Goal: Check status: Check status

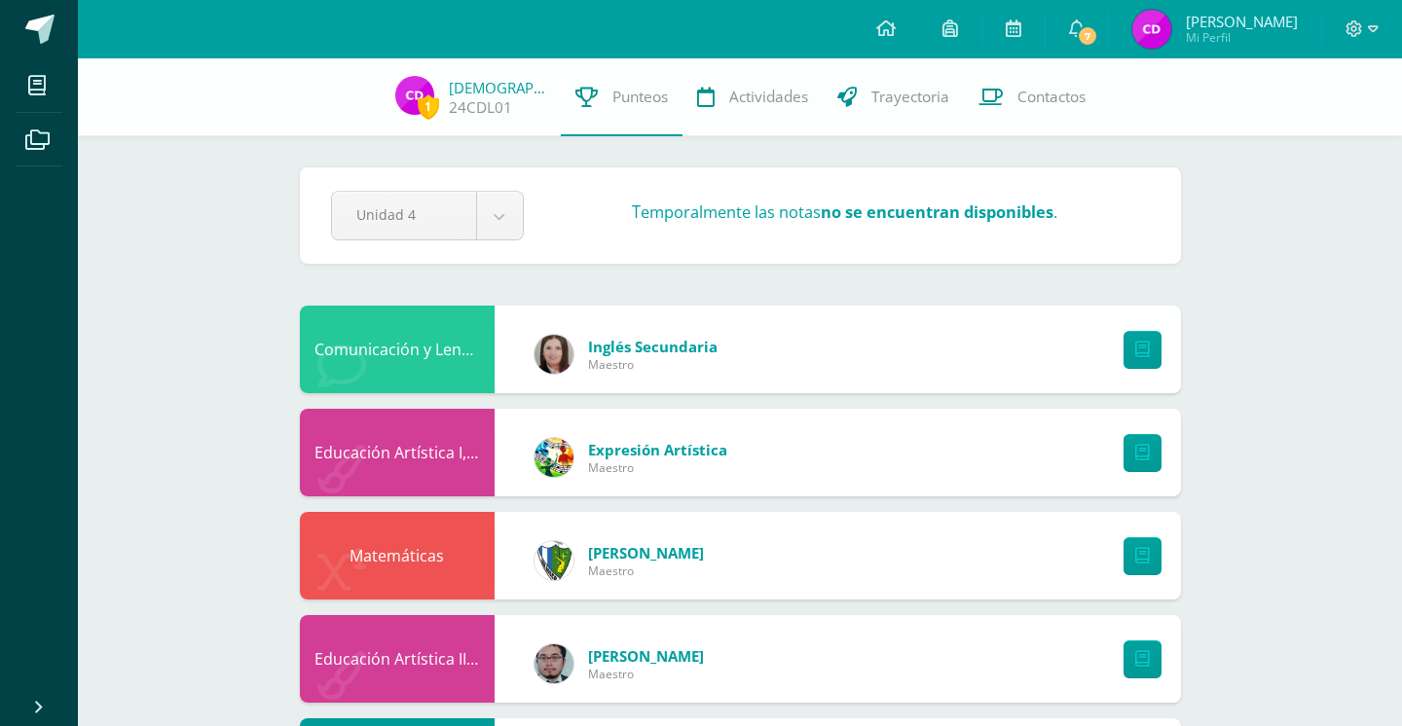
scroll to position [139, 0]
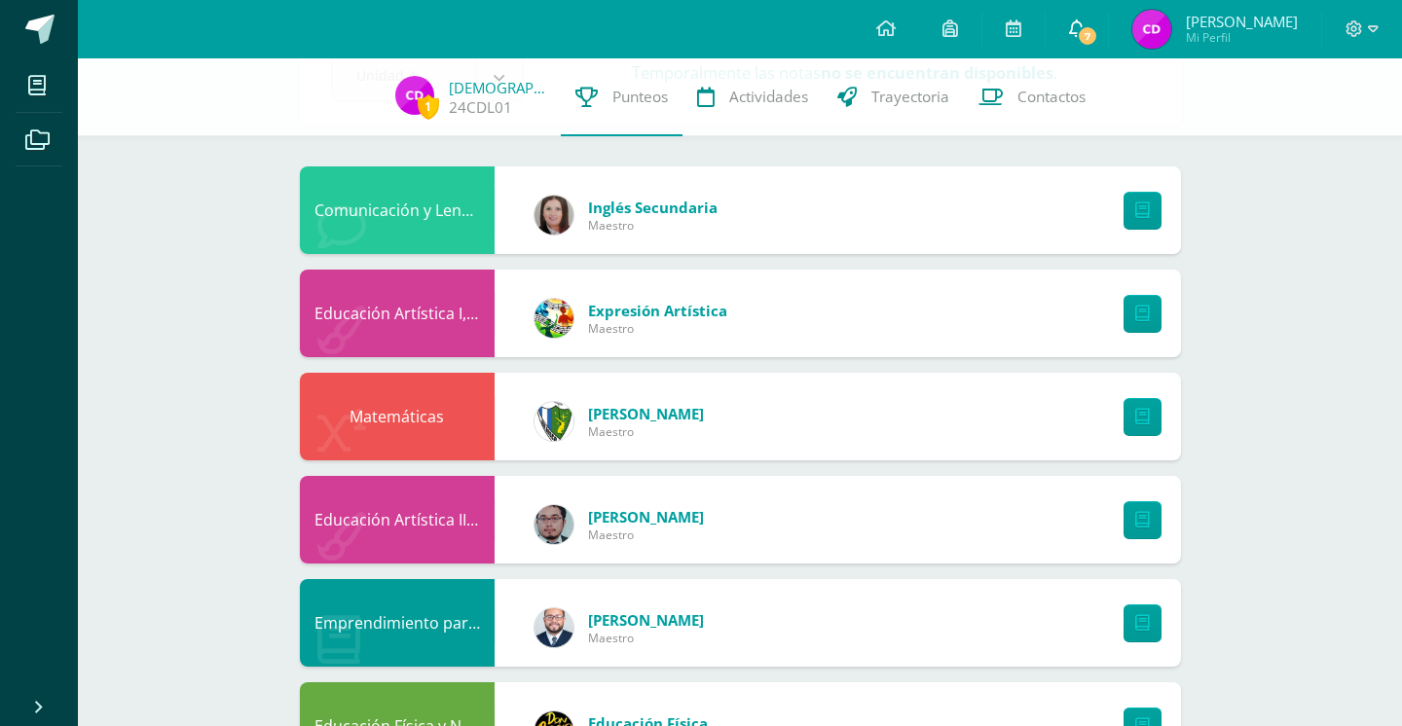
click at [1085, 28] on span "7" at bounding box center [1086, 35] width 21 height 21
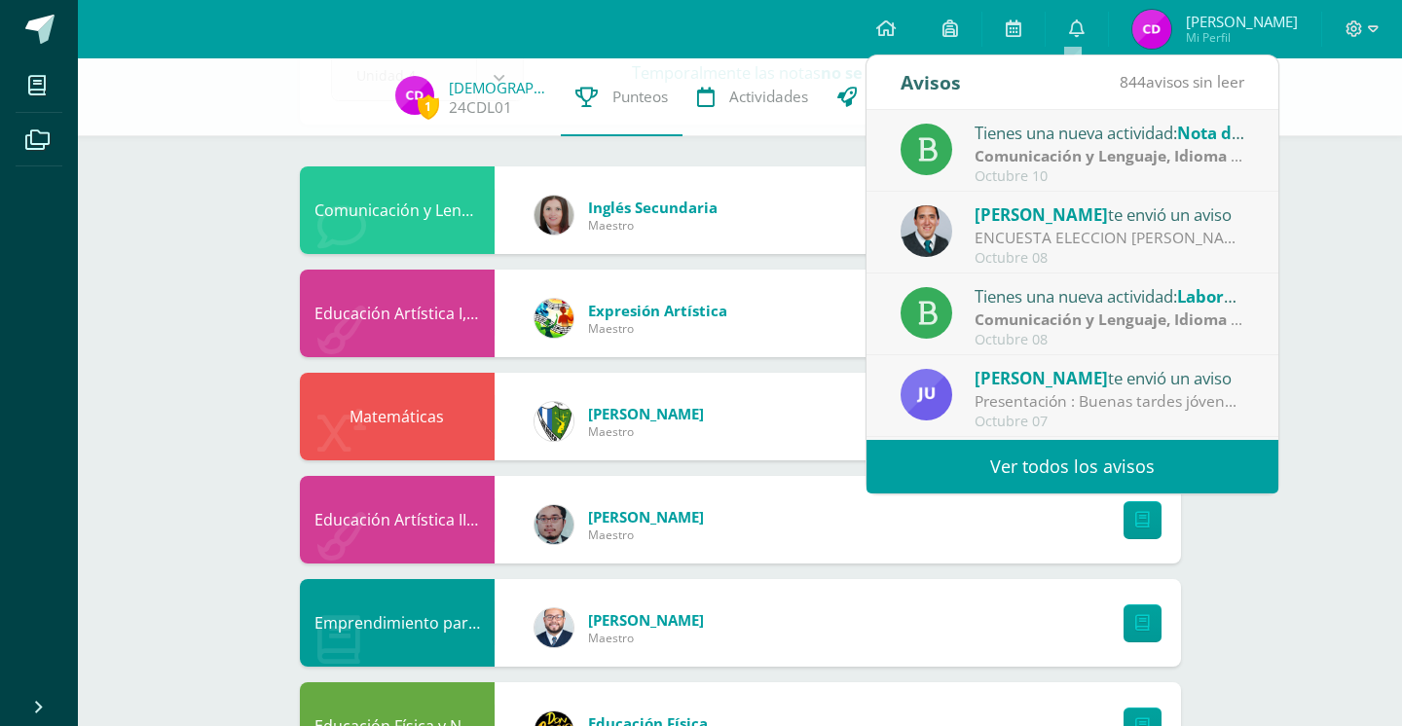
click at [1127, 174] on div "Octubre 10" at bounding box center [1109, 176] width 271 height 17
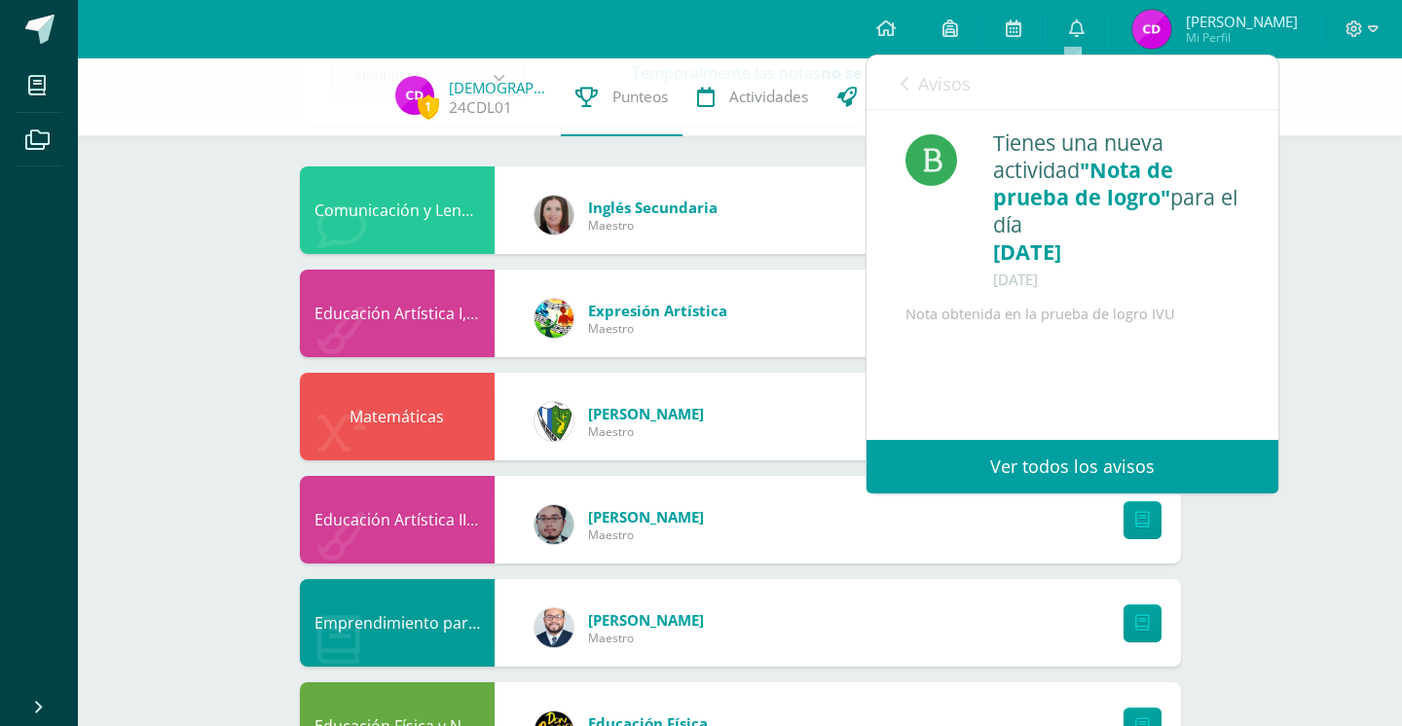
click at [905, 91] on icon at bounding box center [904, 84] width 8 height 16
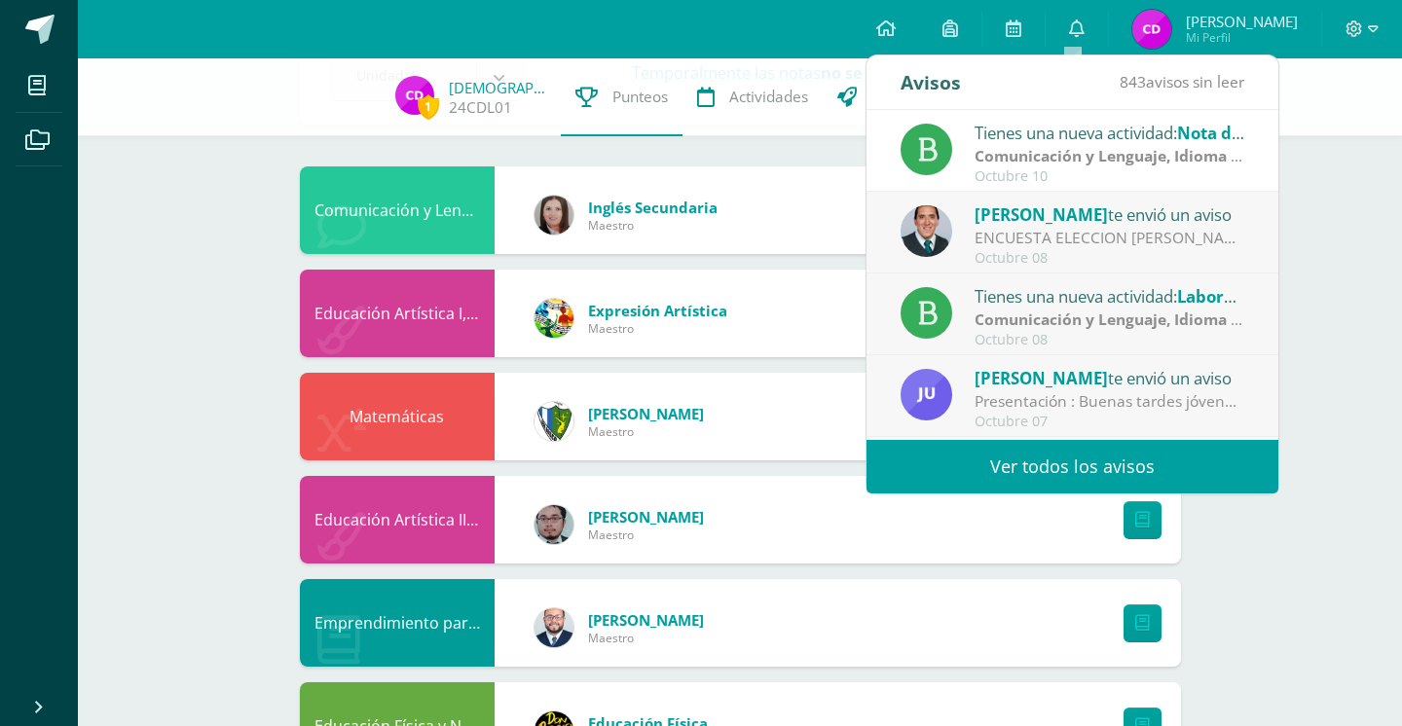
click at [1155, 227] on div "ENCUESTA ELECCION [PERSON_NAME] IV BACHILLERATO 2026 - ELECCION FINAL-: Estimad…" at bounding box center [1109, 238] width 271 height 22
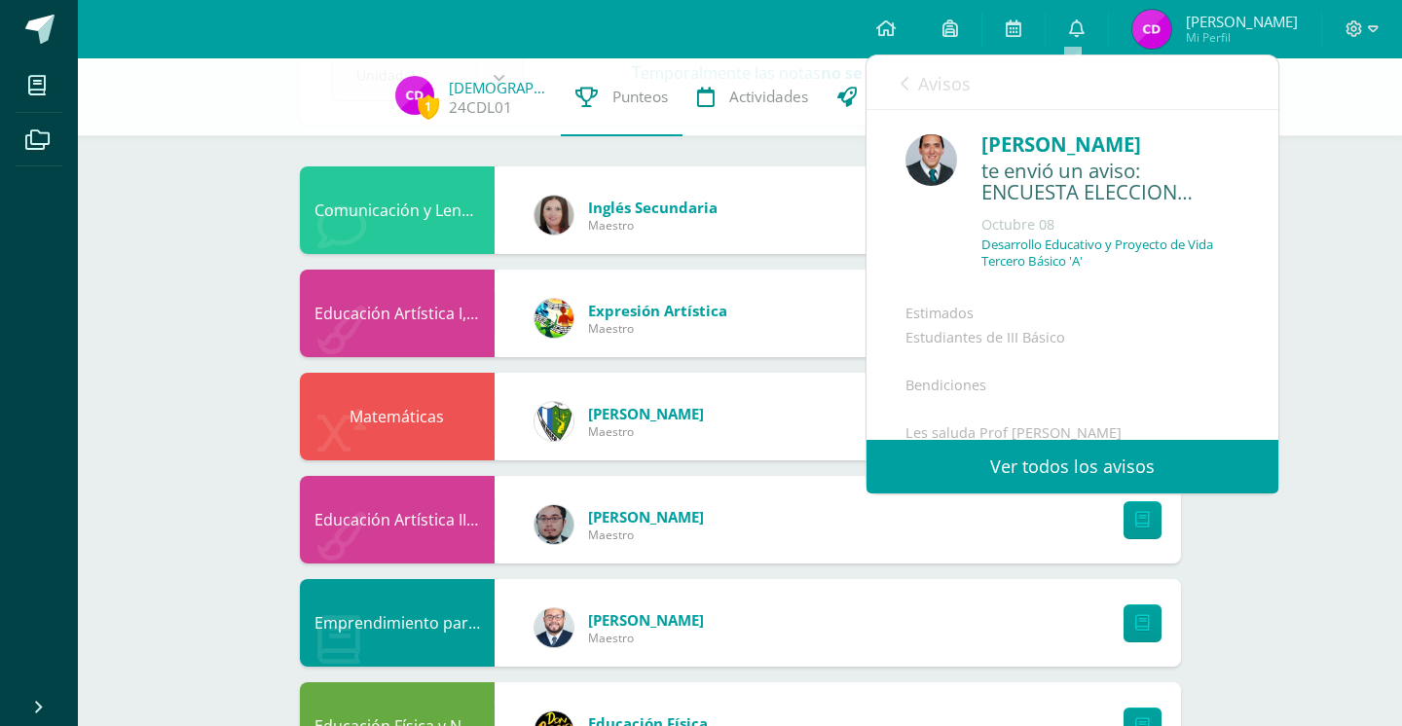
click at [906, 86] on icon at bounding box center [904, 84] width 8 height 16
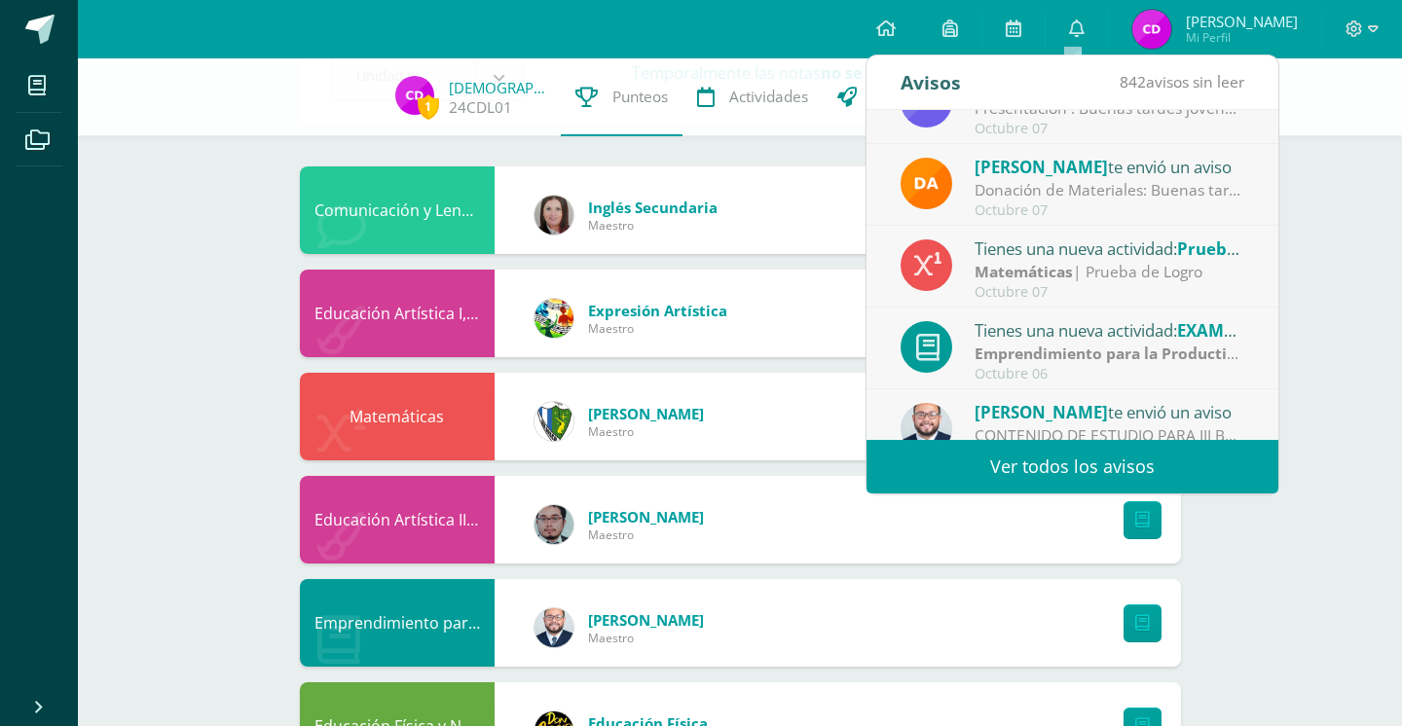
scroll to position [313, 0]
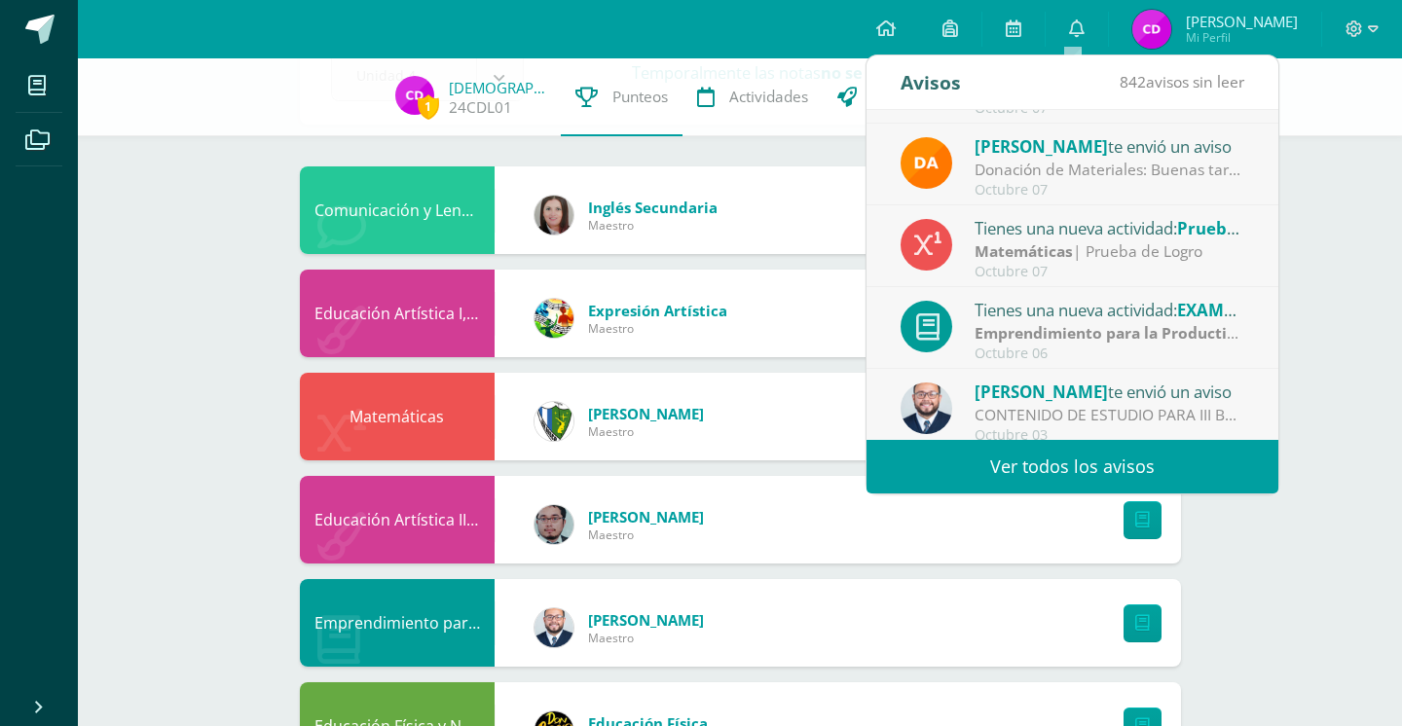
click at [1117, 318] on div "Tienes una nueva actividad: EXAMEN DE IVA UNIDAD" at bounding box center [1109, 309] width 271 height 25
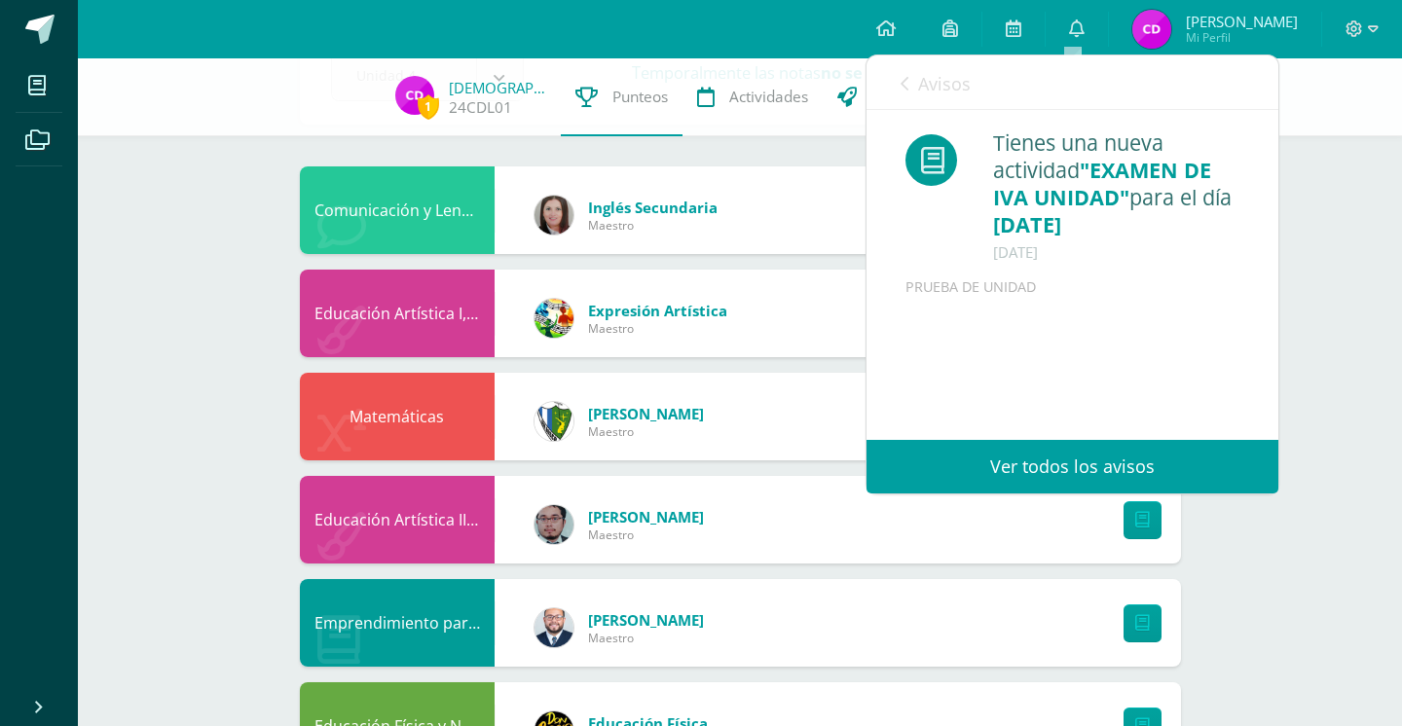
click at [901, 101] on link "Avisos" at bounding box center [935, 82] width 70 height 55
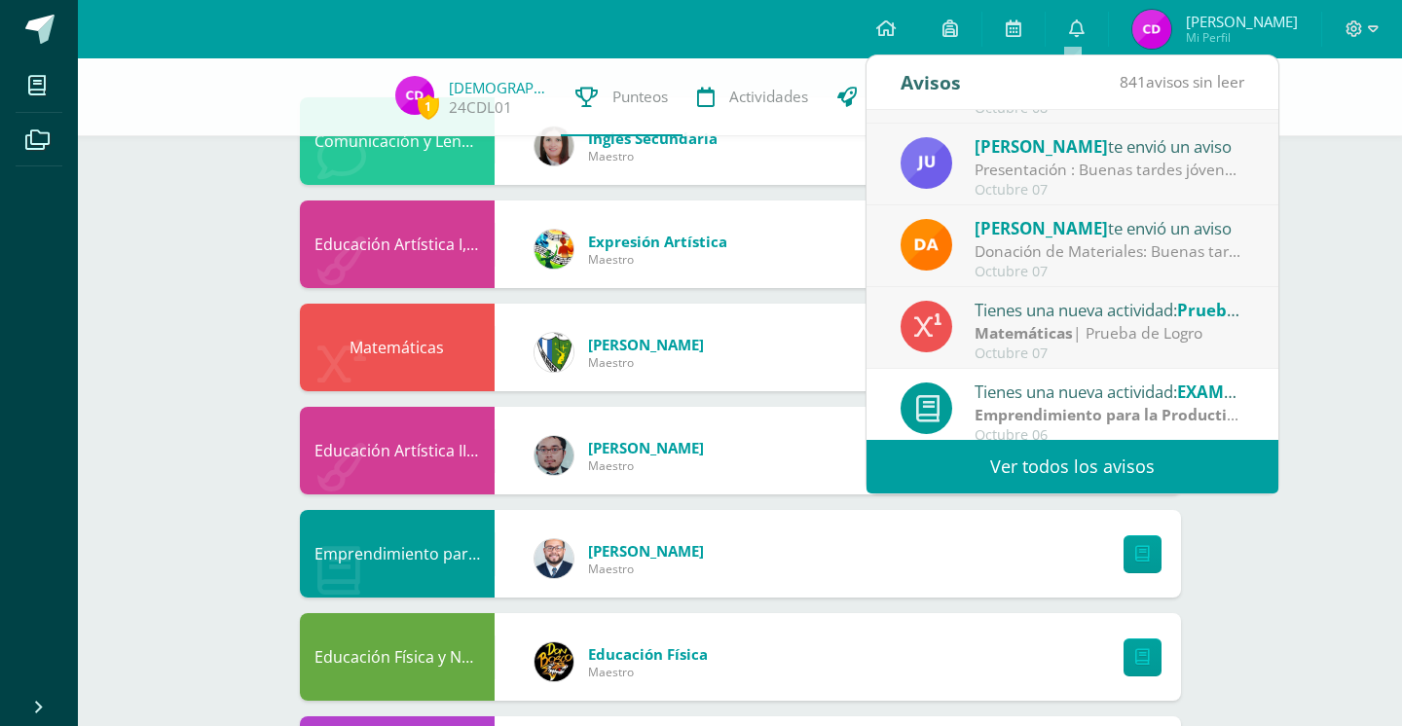
scroll to position [0, 0]
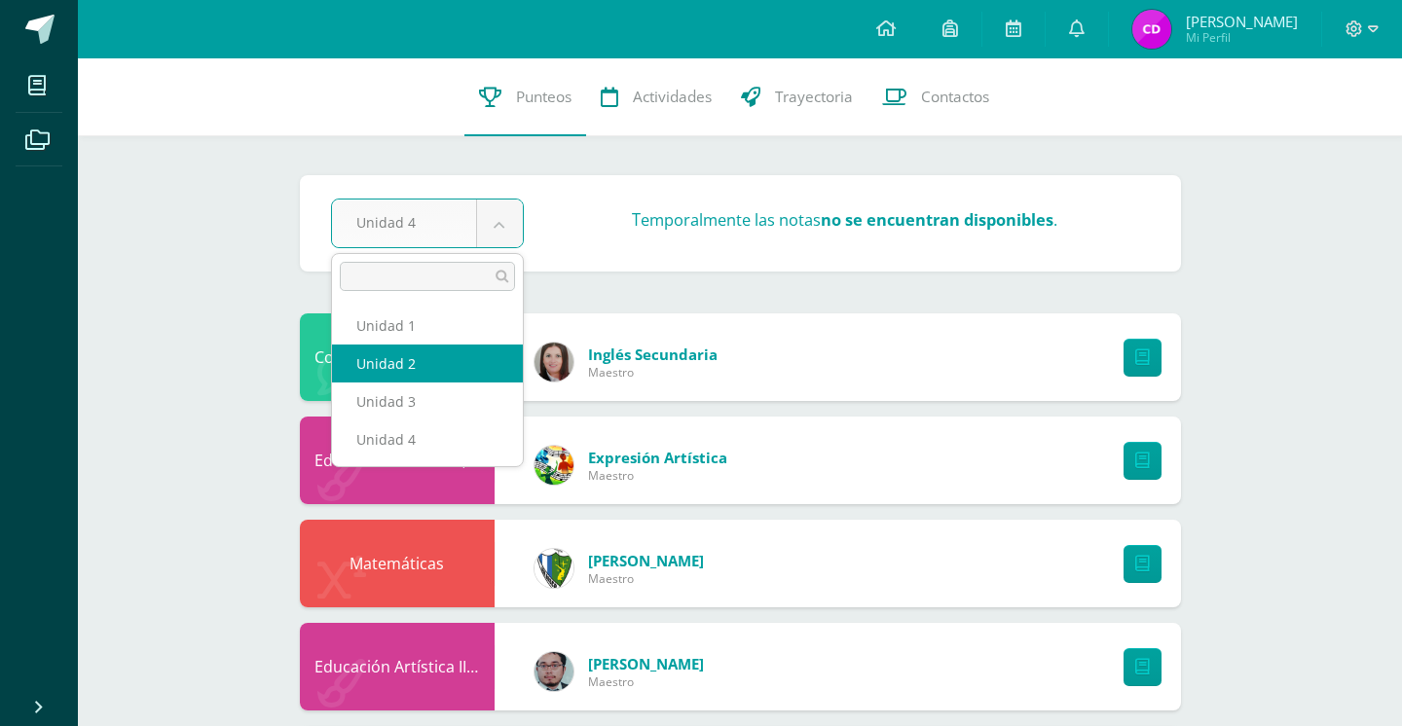
select select "Unidad 2"
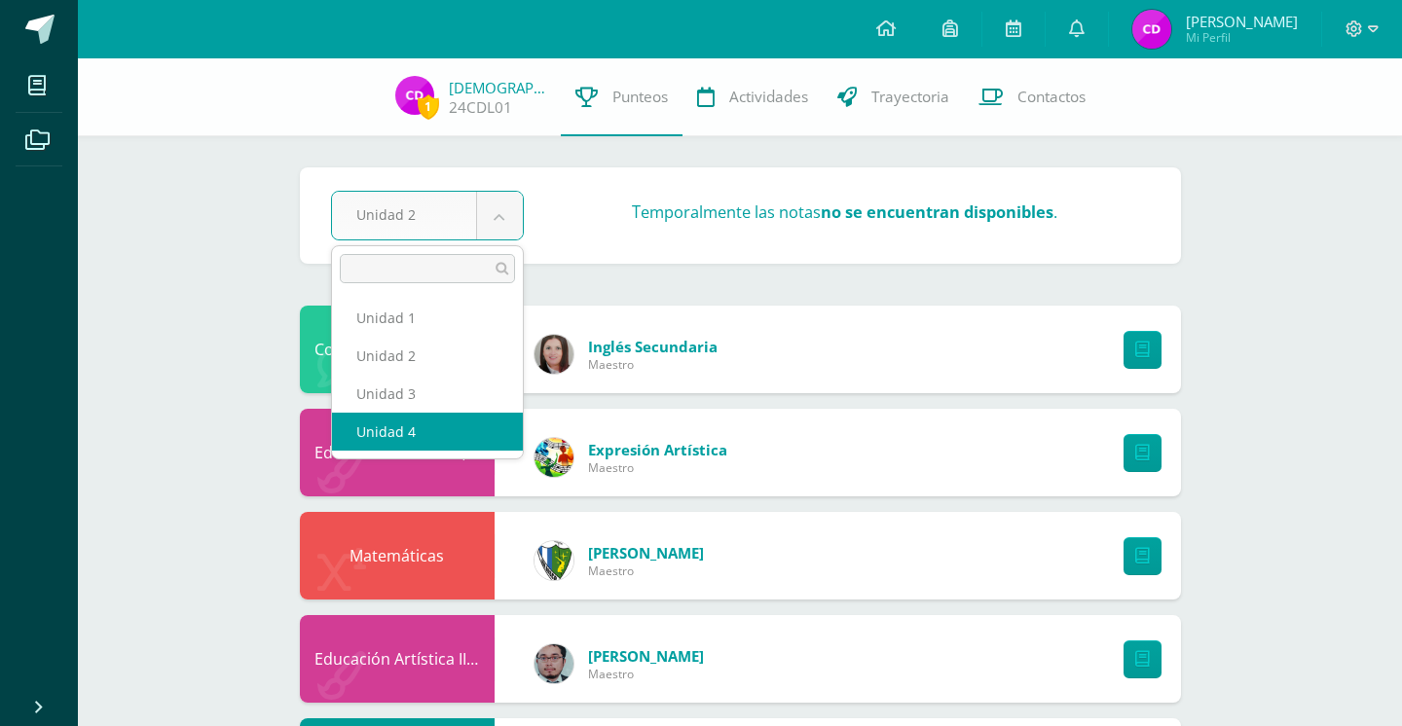
select select "Unidad 4"
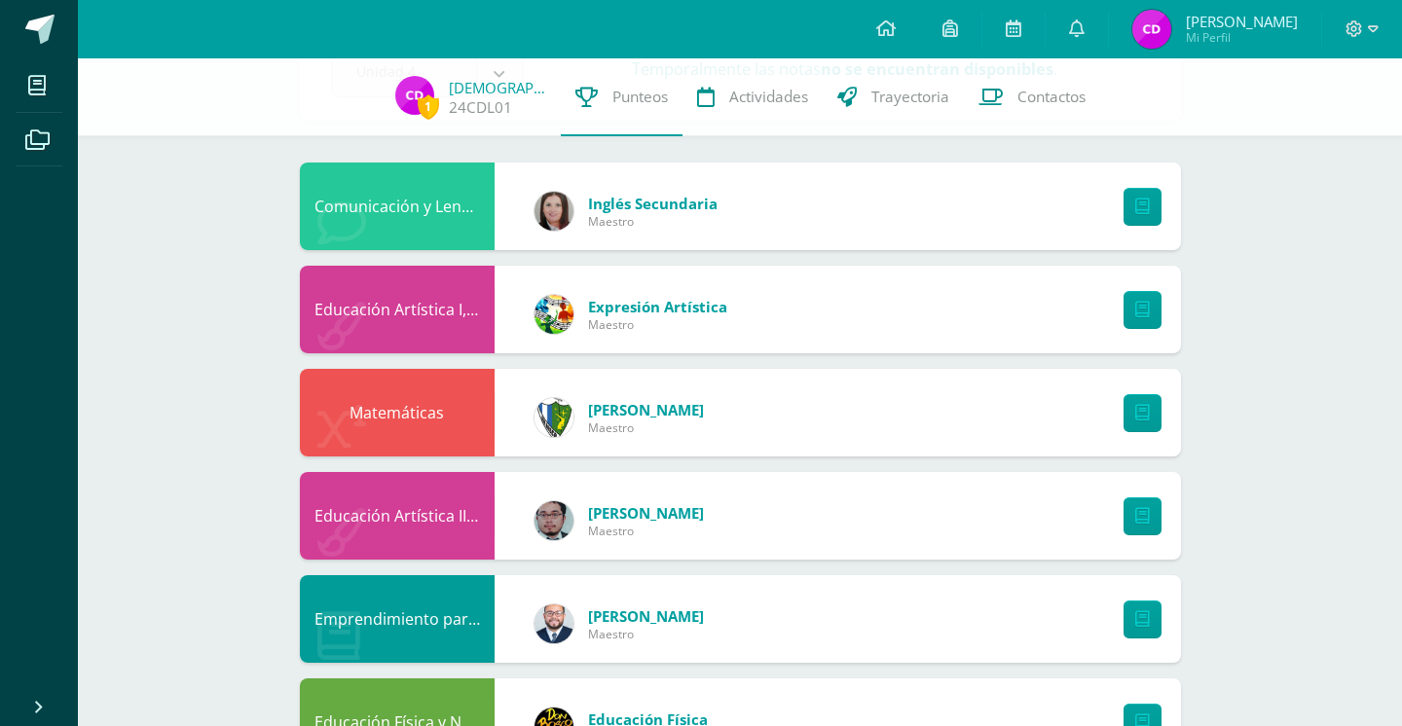
scroll to position [140, 0]
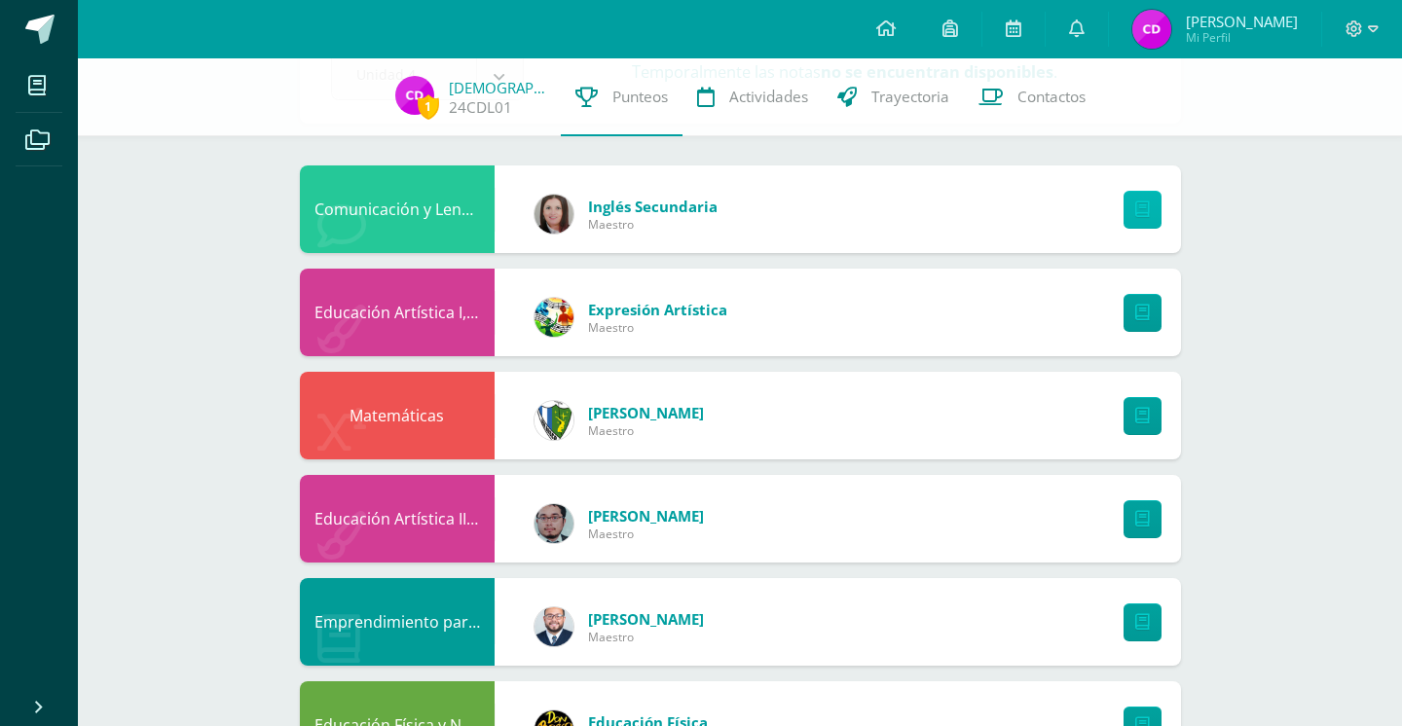
click at [1147, 223] on link at bounding box center [1142, 210] width 38 height 38
